Goal: Task Accomplishment & Management: Manage account settings

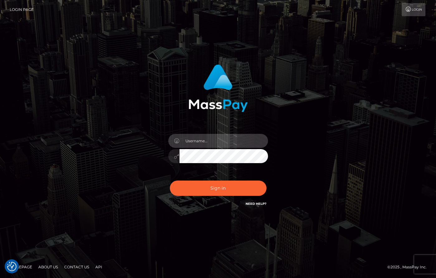
click at [211, 141] on input "text" at bounding box center [223, 141] width 88 height 14
click at [216, 142] on input "text" at bounding box center [223, 141] width 88 height 14
click at [196, 136] on input "text" at bounding box center [223, 141] width 88 height 14
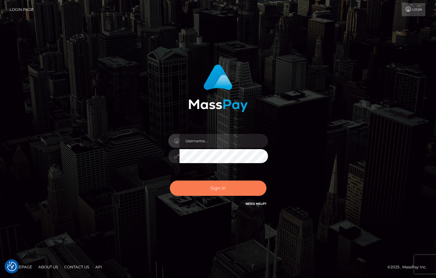
click at [184, 193] on button "Sign in" at bounding box center [218, 188] width 97 height 15
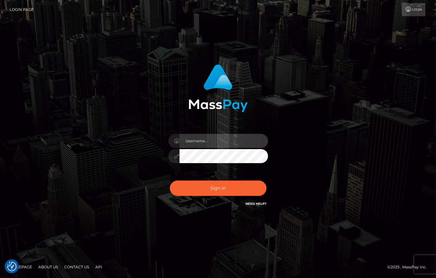
click at [203, 146] on input "text" at bounding box center [223, 141] width 88 height 14
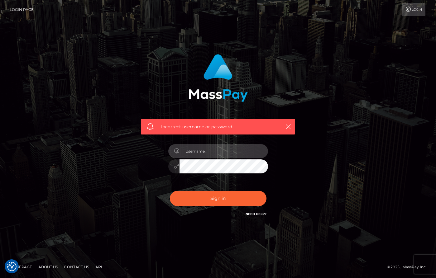
click at [202, 150] on input "text" at bounding box center [223, 151] width 88 height 14
type input "dany baker boulanger"
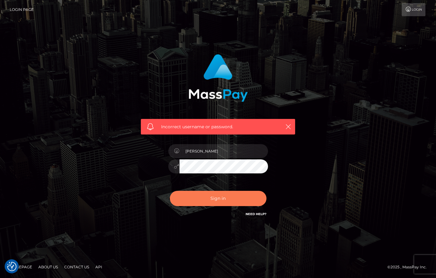
click at [226, 199] on button "Sign in" at bounding box center [218, 198] width 97 height 15
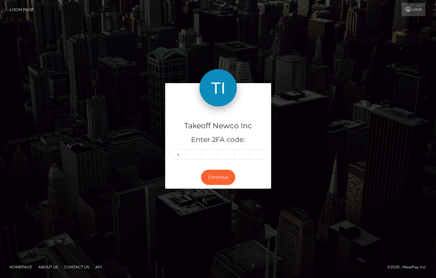
type input "0"
type input "7"
type input "4"
type input "1"
type input "9"
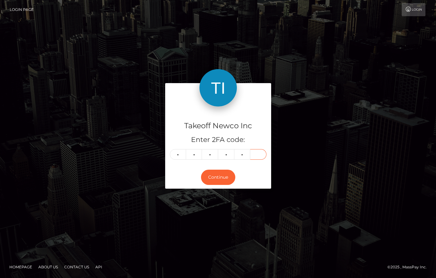
type input "1"
